Goal: Use online tool/utility: Utilize a website feature to perform a specific function

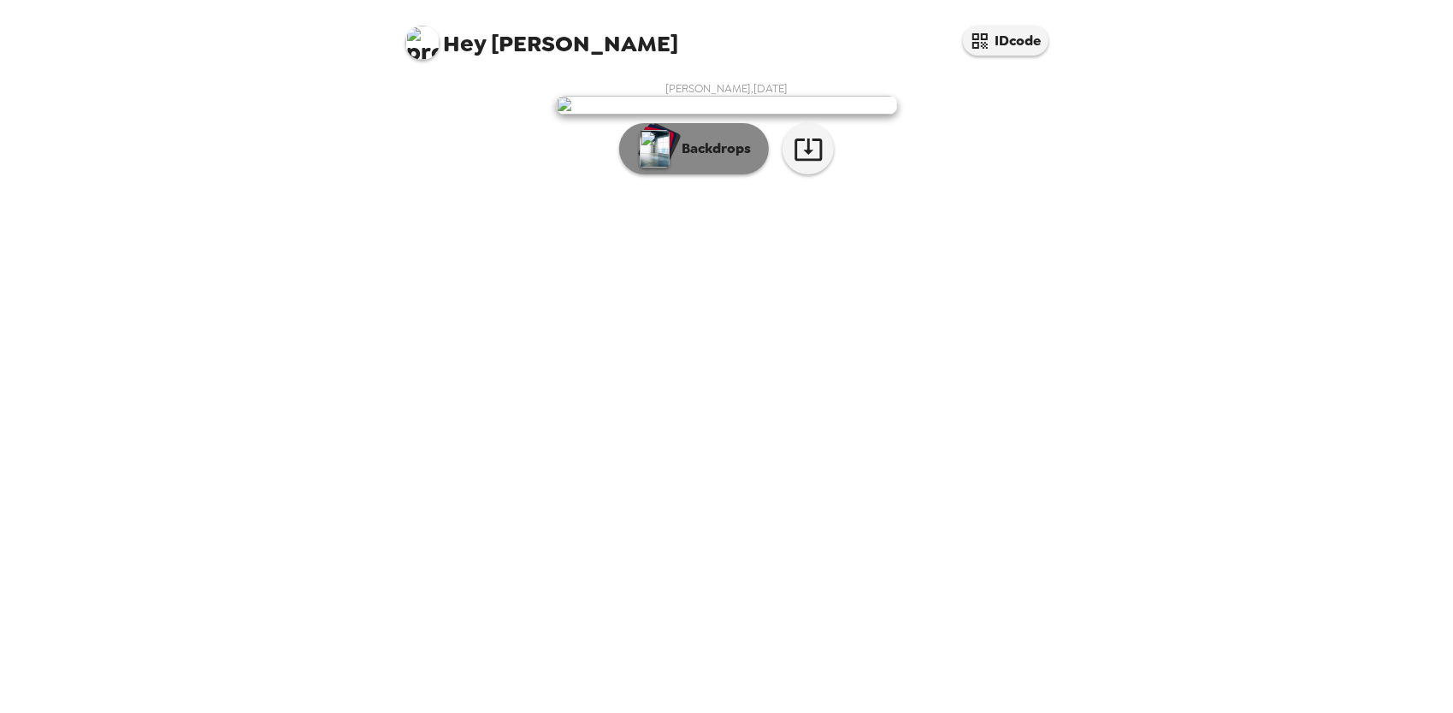
click at [708, 175] on button "Backdrops" at bounding box center [694, 148] width 150 height 51
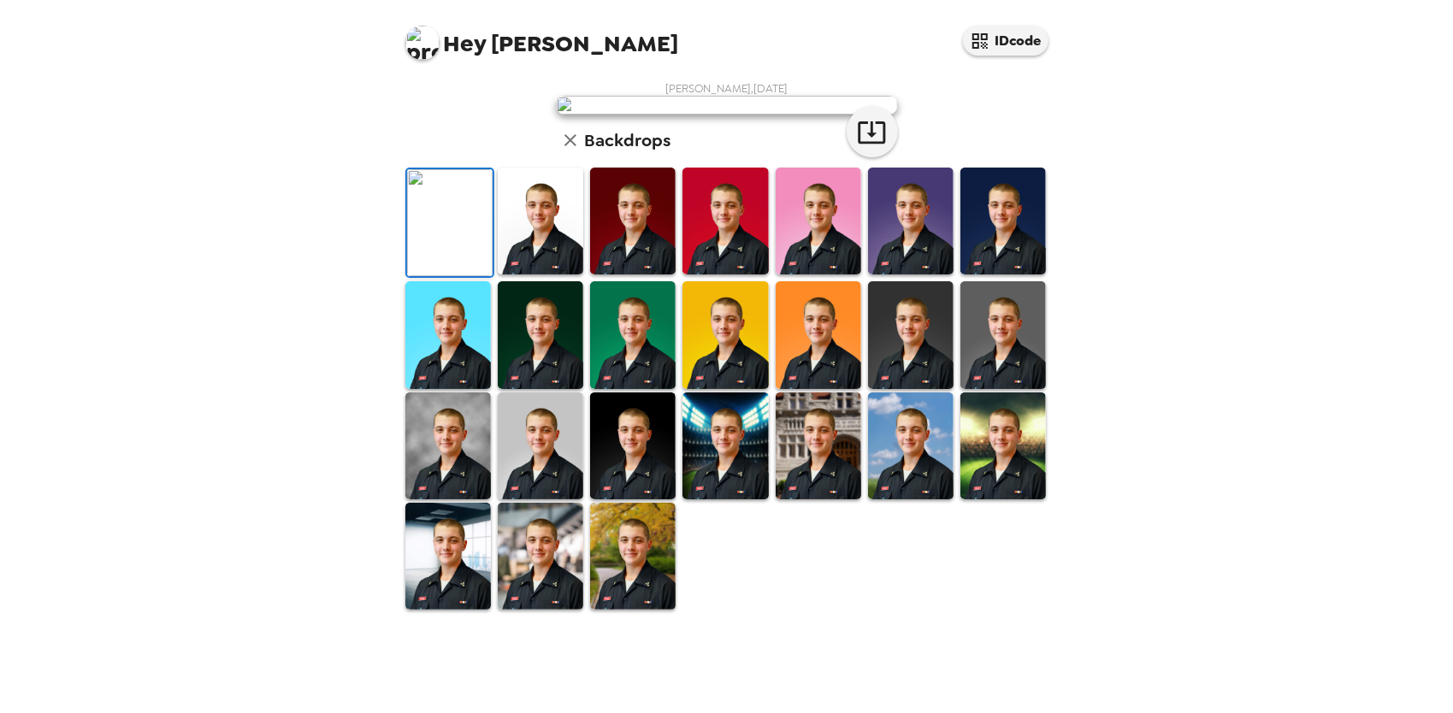
scroll to position [171, 0]
click at [544, 275] on img at bounding box center [541, 221] width 86 height 107
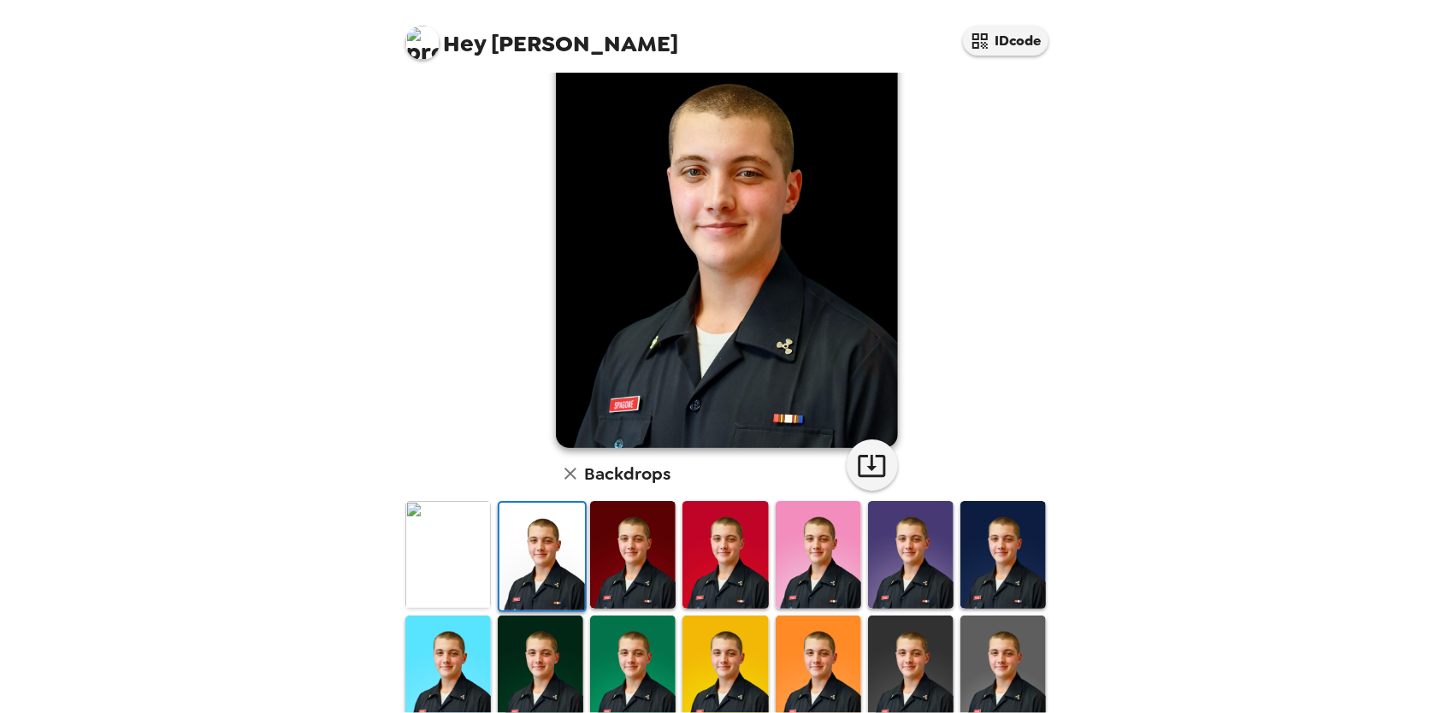
scroll to position [0, 0]
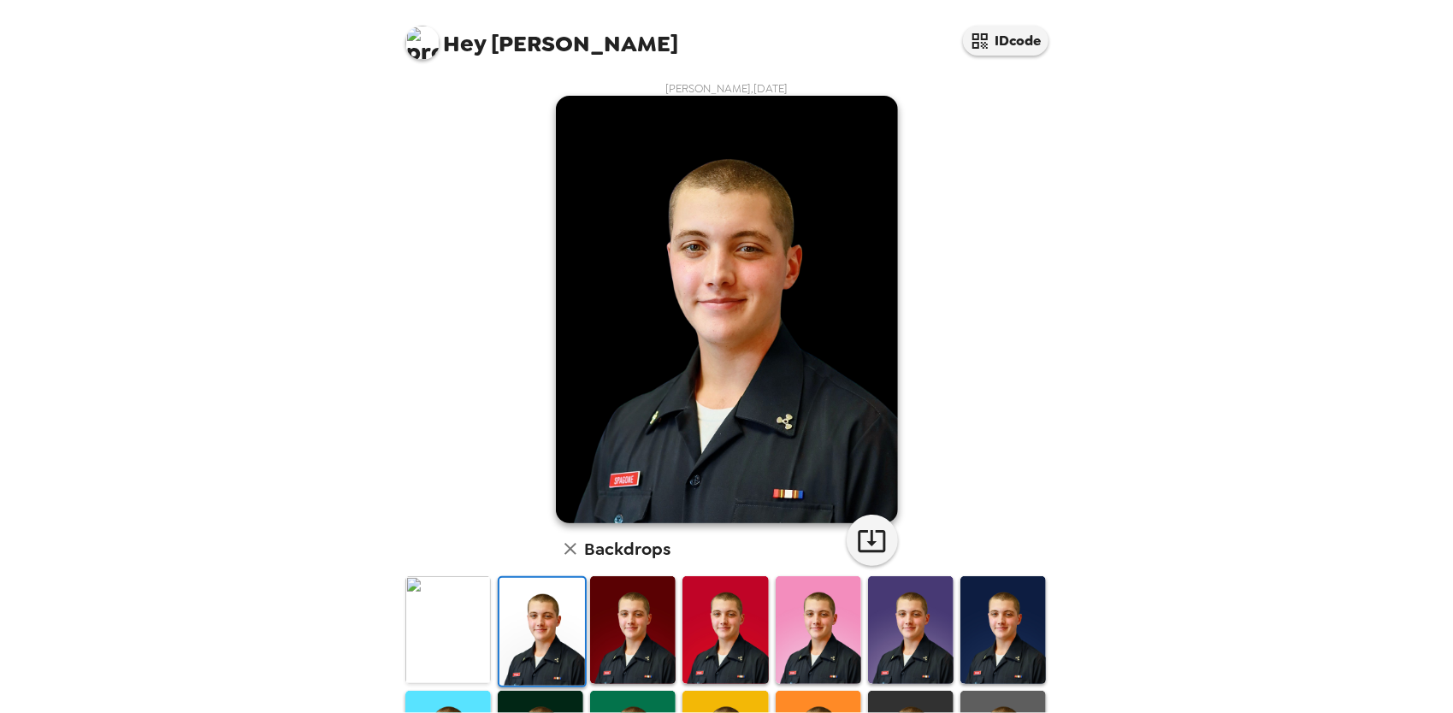
drag, startPoint x: 624, startPoint y: 624, endPoint x: 638, endPoint y: 626, distance: 13.8
click at [624, 624] on img at bounding box center [633, 630] width 86 height 107
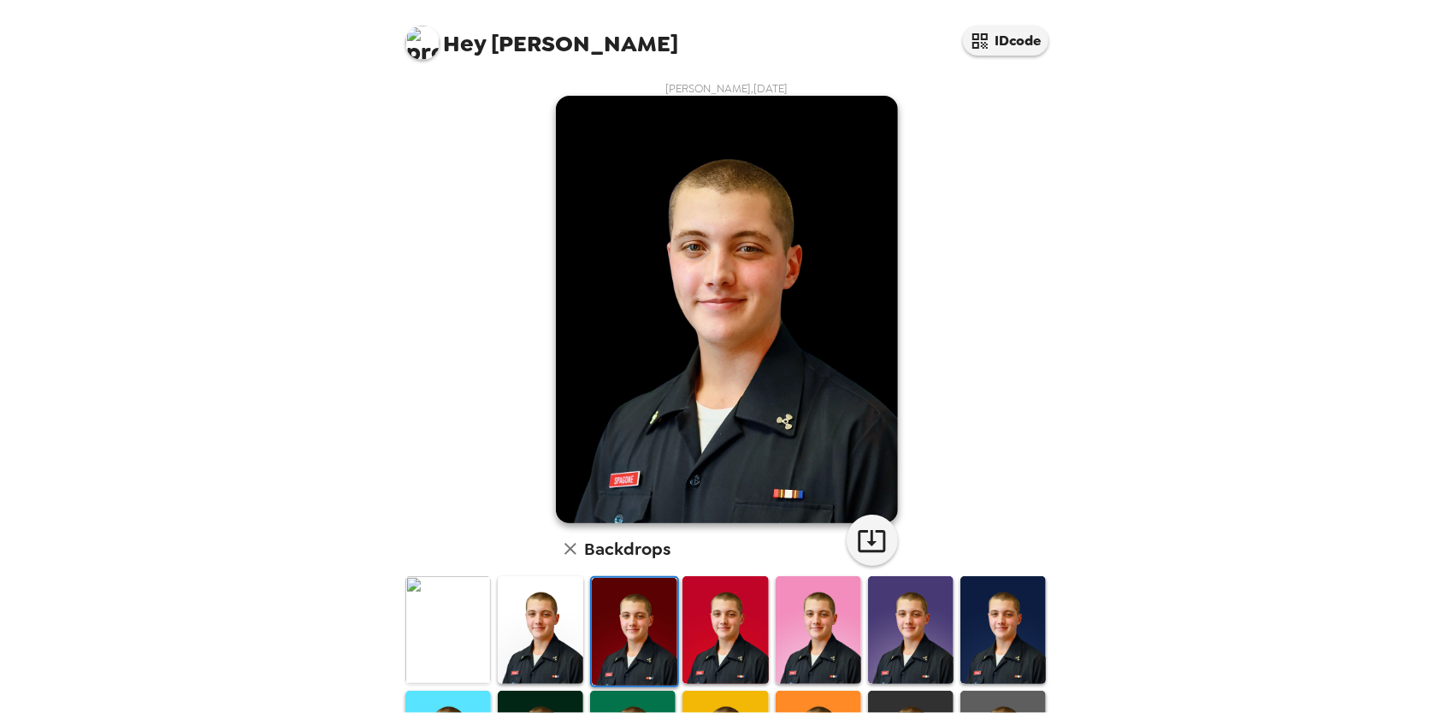
click at [725, 611] on img at bounding box center [726, 630] width 86 height 107
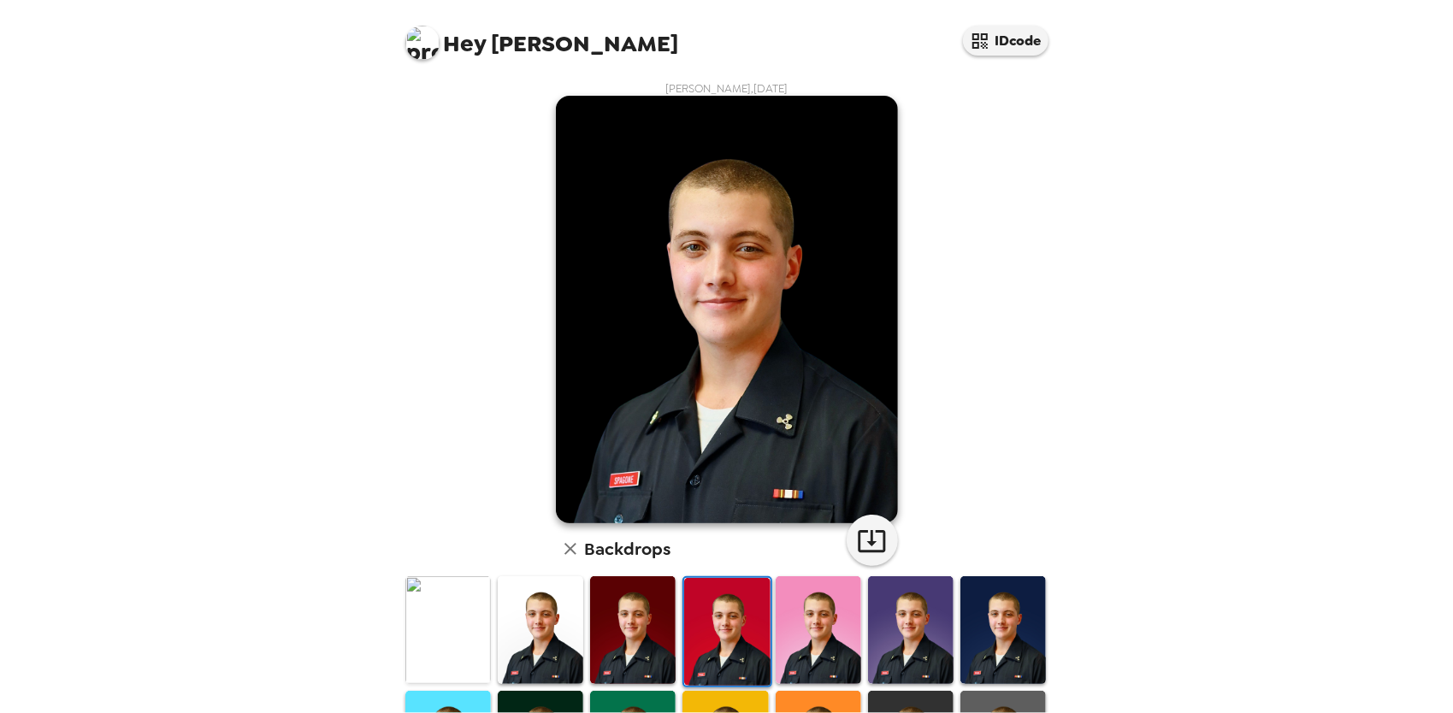
click at [633, 607] on img at bounding box center [633, 630] width 86 height 107
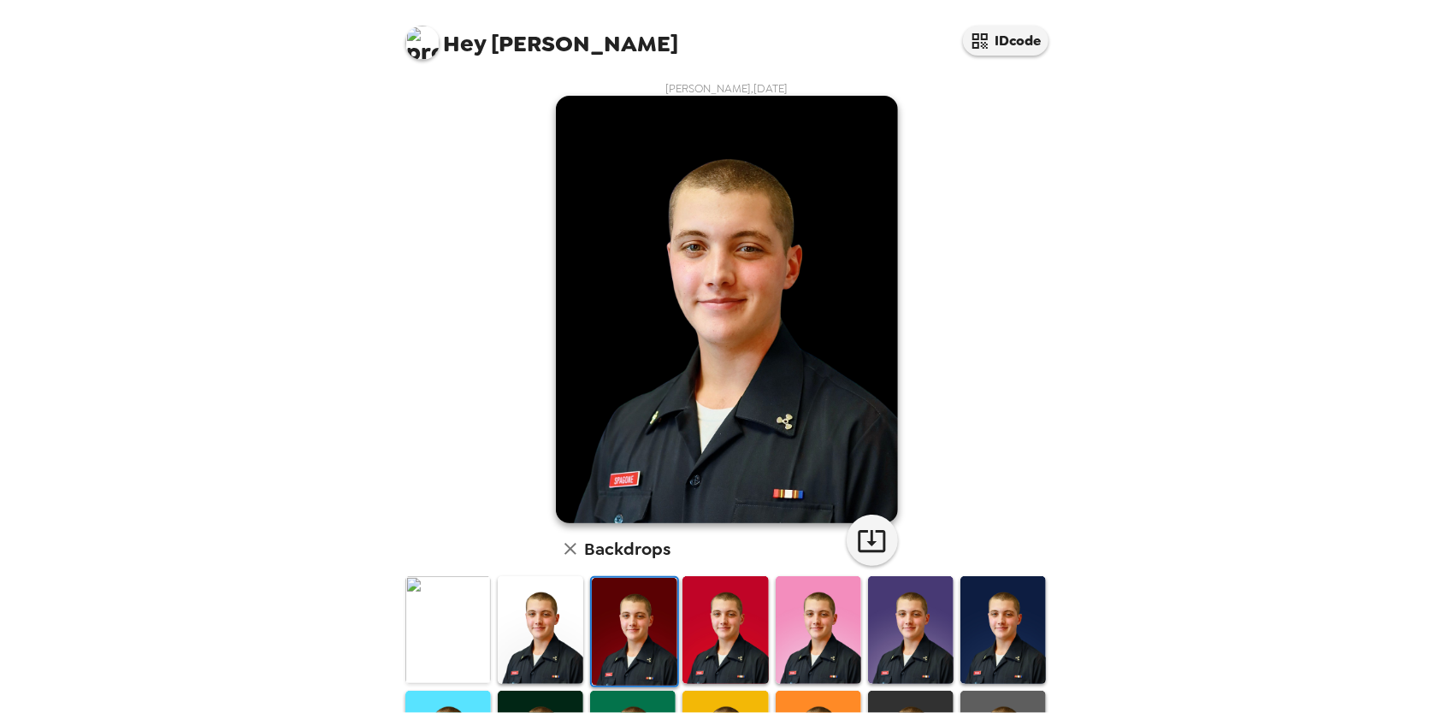
click at [518, 622] on img at bounding box center [541, 630] width 86 height 107
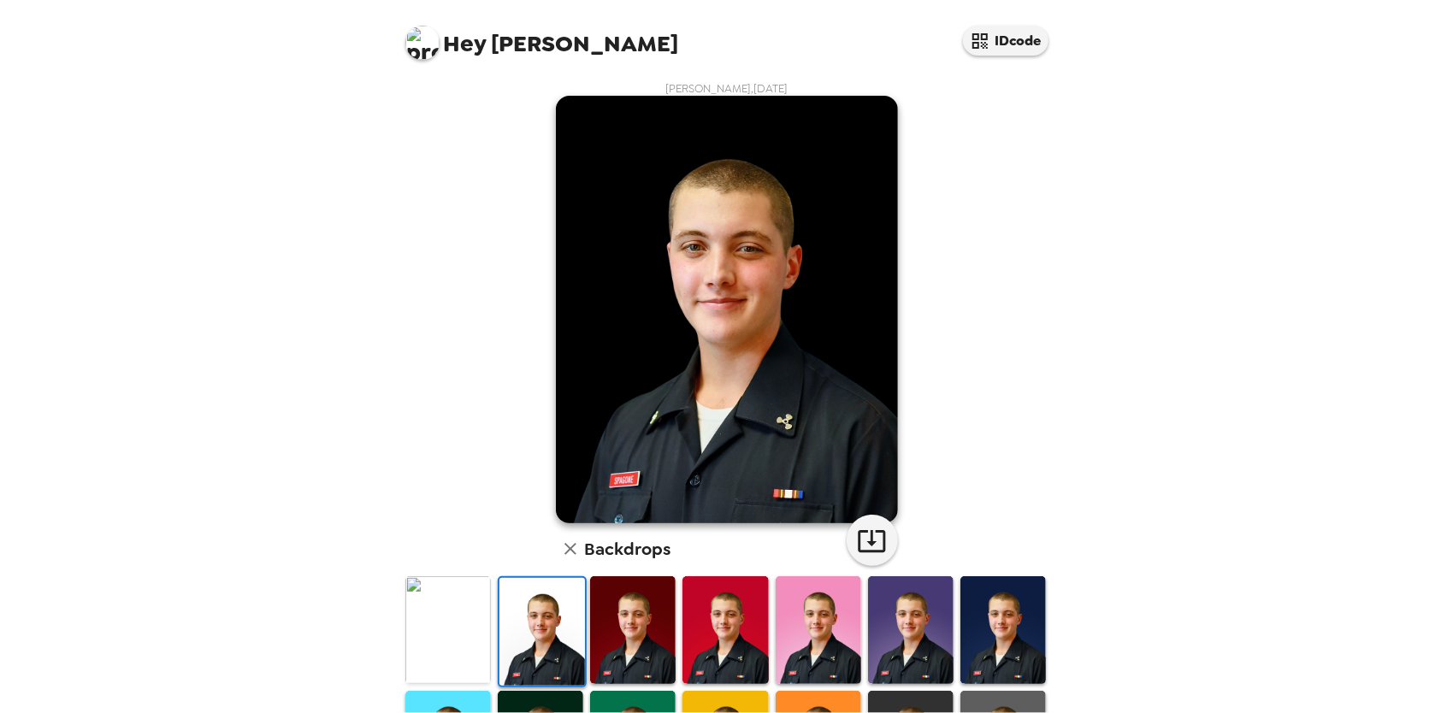
click at [448, 621] on img at bounding box center [448, 630] width 86 height 107
